Goal: Understand process/instructions: Learn how to perform a task or action

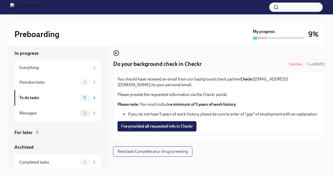
scroll to position [5, 0]
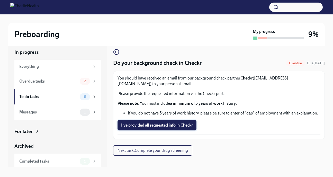
click at [164, 124] on span "I've provided all requested info in Checkr" at bounding box center [157, 125] width 72 height 5
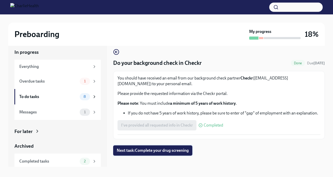
click at [164, 151] on span "Next task : Complete your drug screening" at bounding box center [153, 150] width 72 height 5
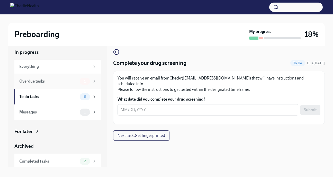
click at [71, 86] on div "Overdue tasks 1" at bounding box center [57, 80] width 86 height 15
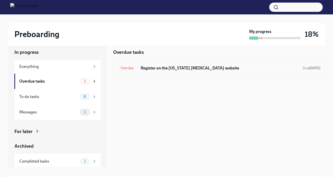
click at [164, 67] on h6 "Register on the [US_STATE] [MEDICAL_DATA] website" at bounding box center [220, 68] width 158 height 6
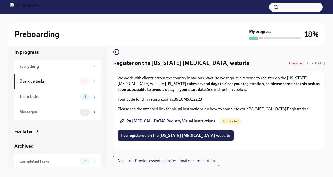
scroll to position [9, 0]
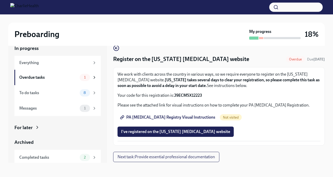
click at [161, 117] on span "PA [MEDICAL_DATA] Registry Visual Instructions" at bounding box center [168, 117] width 94 height 5
